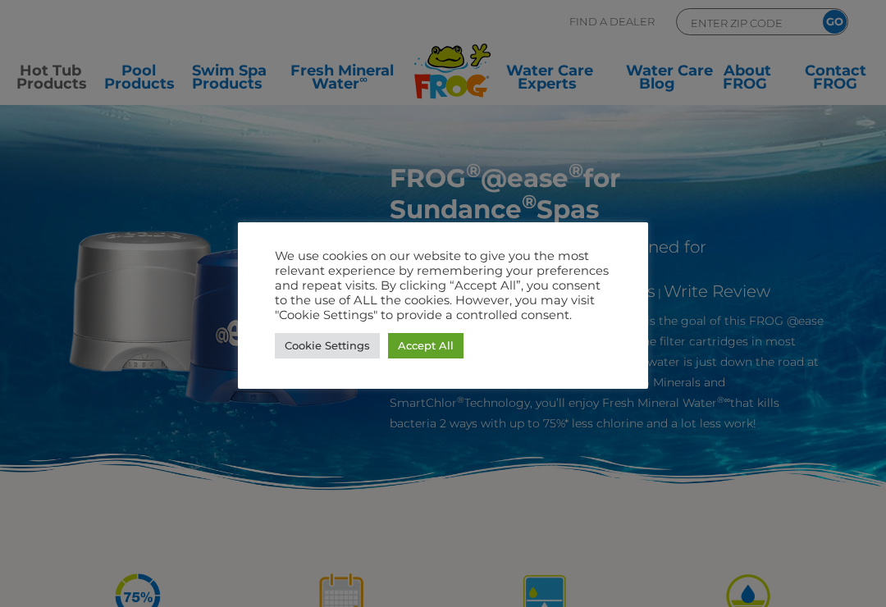
click at [433, 343] on link "Accept All" at bounding box center [426, 345] width 76 height 25
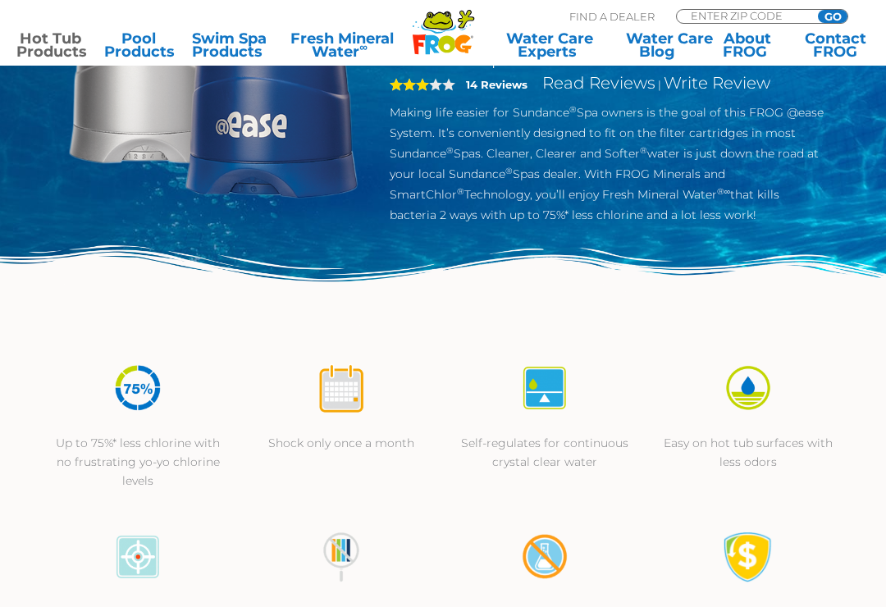
scroll to position [248, 0]
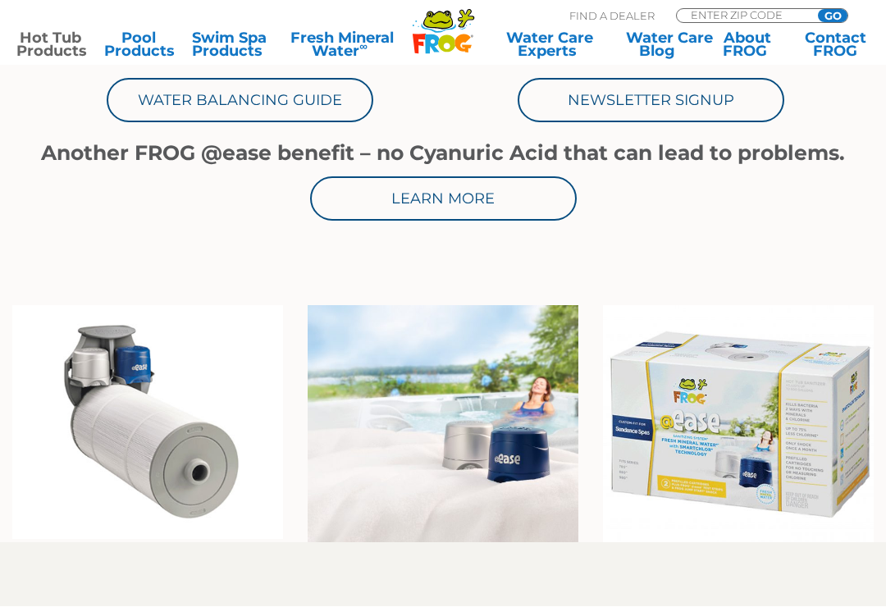
click at [822, 311] on img at bounding box center [738, 424] width 271 height 237
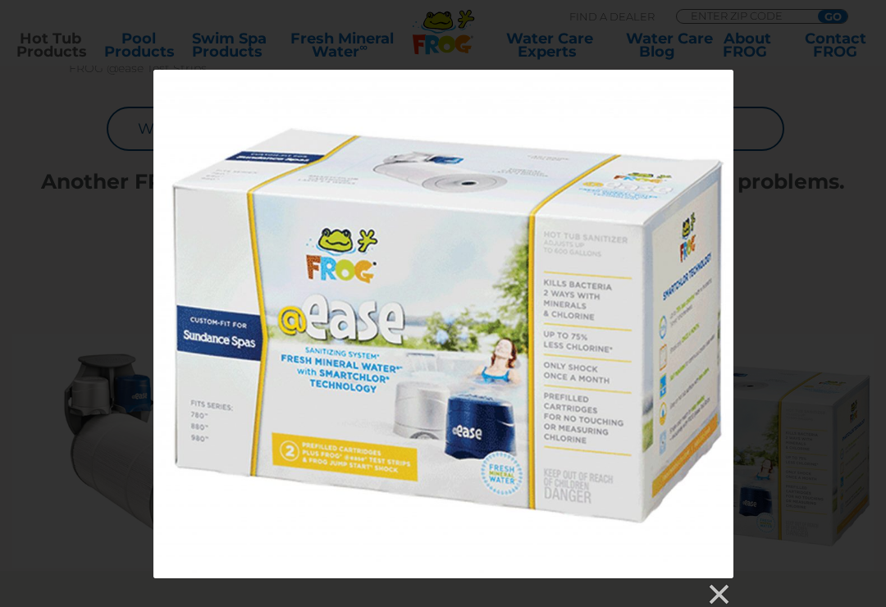
scroll to position [773, 0]
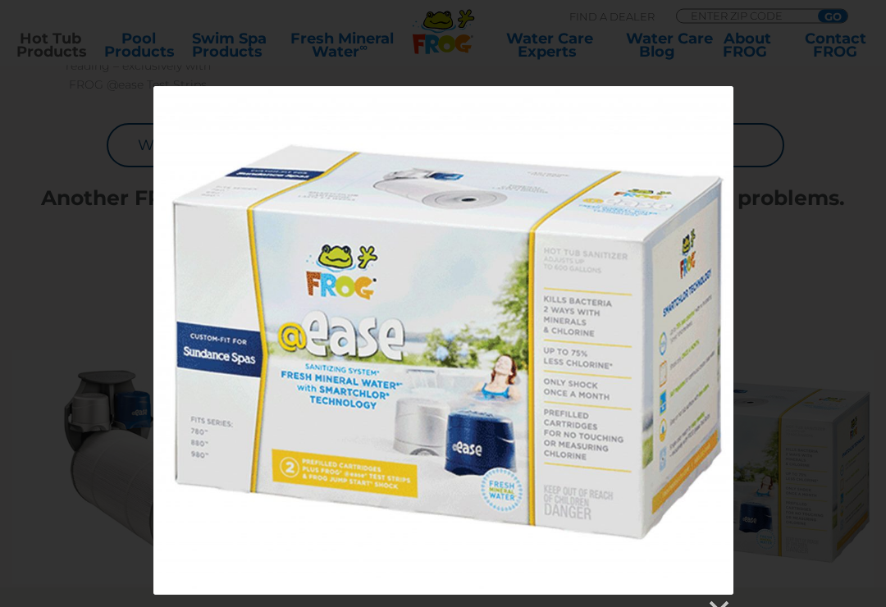
click at [725, 384] on div at bounding box center [443, 341] width 580 height 509
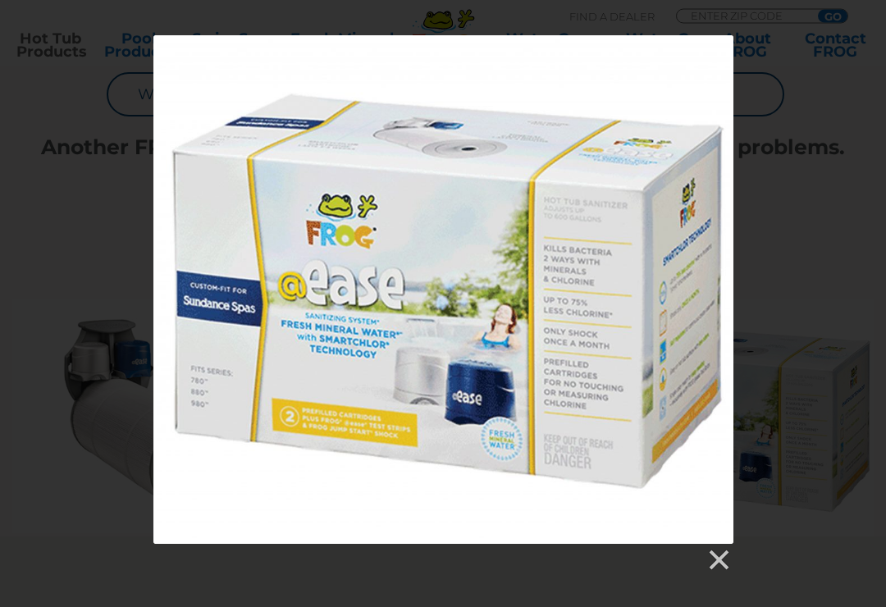
scroll to position [822, 0]
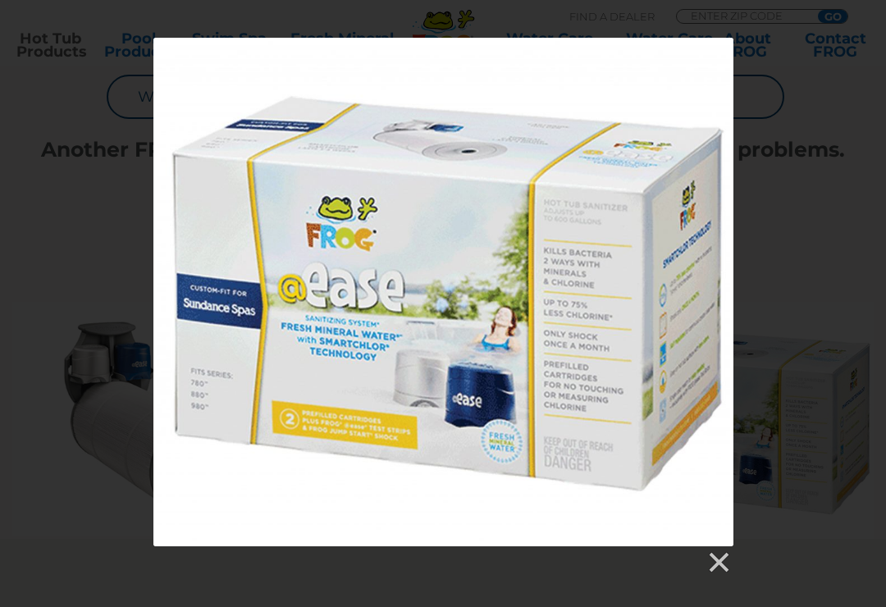
click at [719, 563] on link at bounding box center [718, 563] width 25 height 25
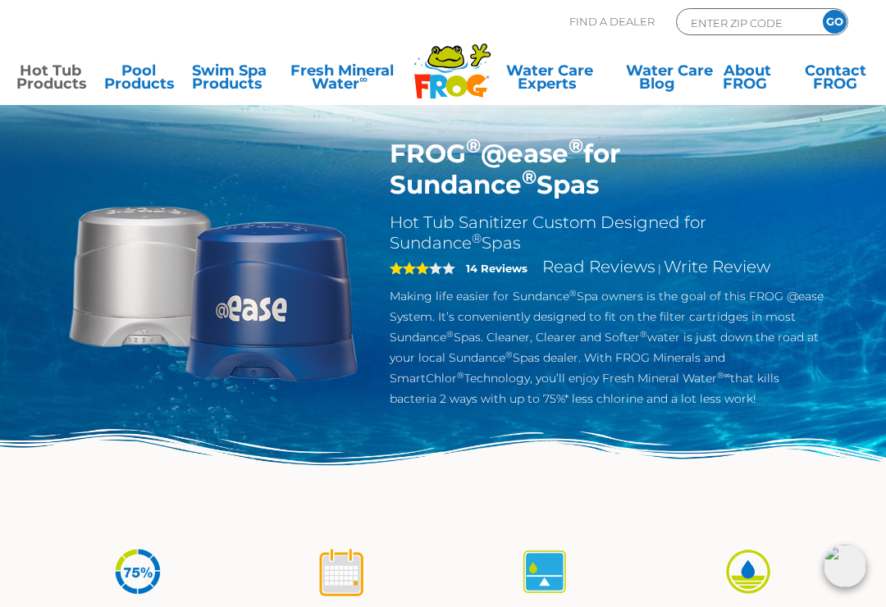
scroll to position [0, 0]
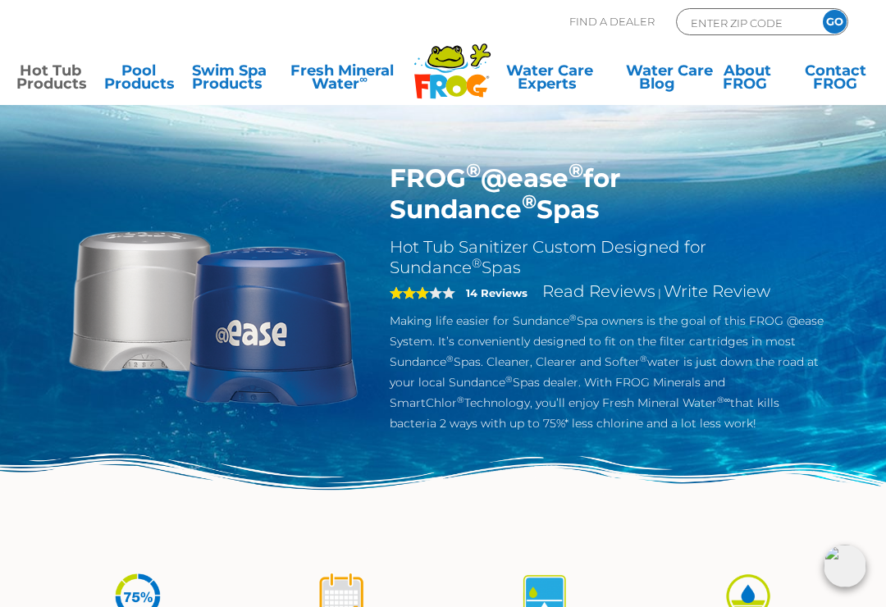
click at [707, 24] on input "ENTER ZIP CODE" at bounding box center [744, 22] width 111 height 19
type input "18337"
click at [832, 22] on input "GO" at bounding box center [835, 22] width 24 height 24
click at [834, 24] on input "GO" at bounding box center [835, 22] width 24 height 24
